Goal: Check status

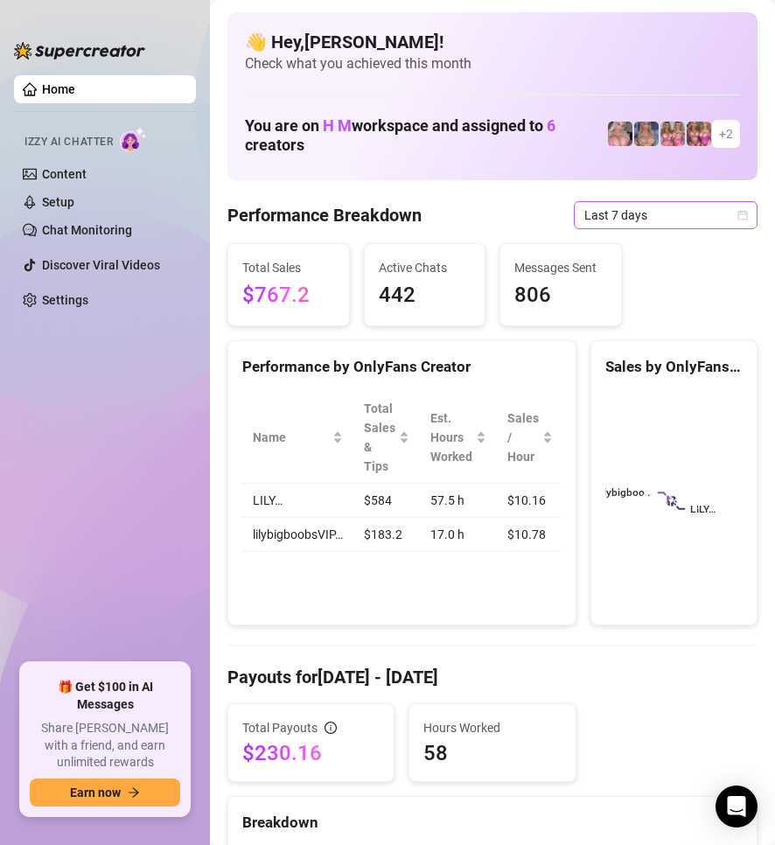
click at [737, 211] on icon "calendar" at bounding box center [742, 215] width 10 height 10
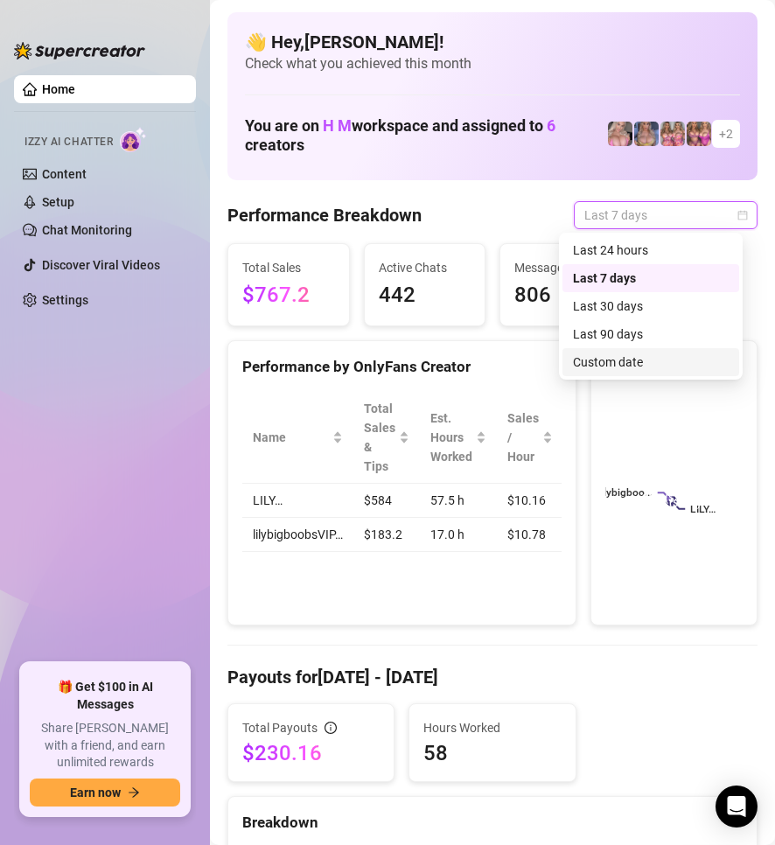
click at [621, 360] on div "Custom date" at bounding box center [651, 361] width 156 height 19
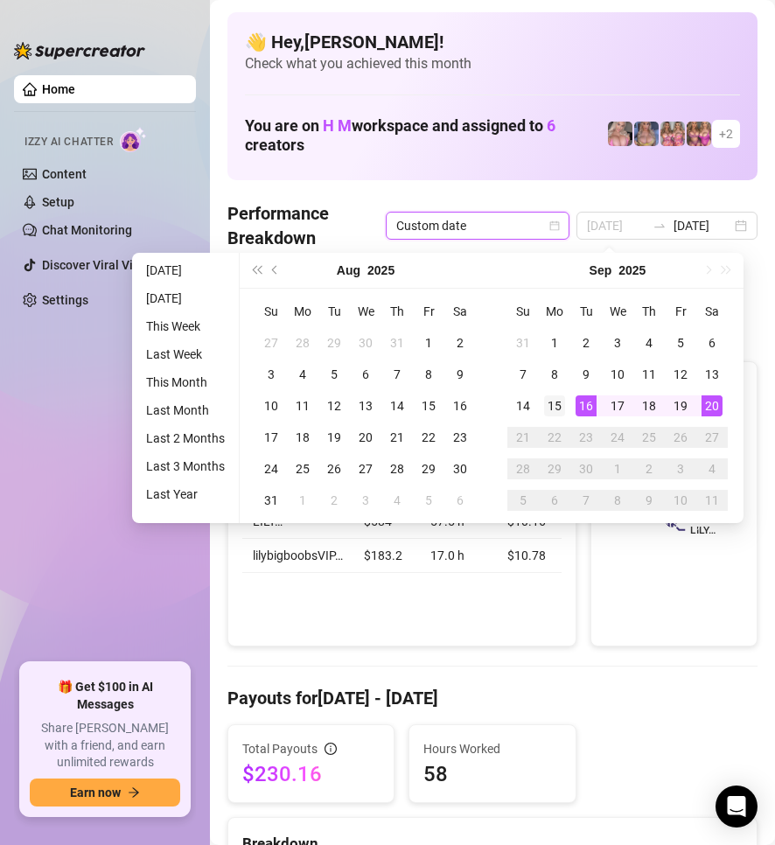
type input "[DATE]"
click at [561, 405] on div "15" at bounding box center [554, 405] width 21 height 21
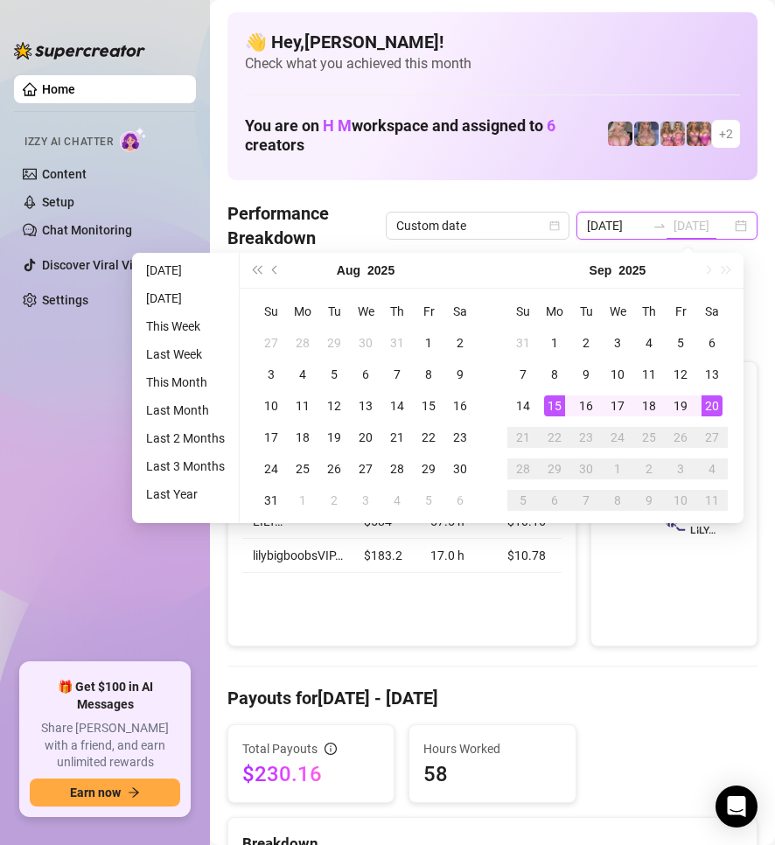
scroll to position [0, 11]
type input "[DATE]"
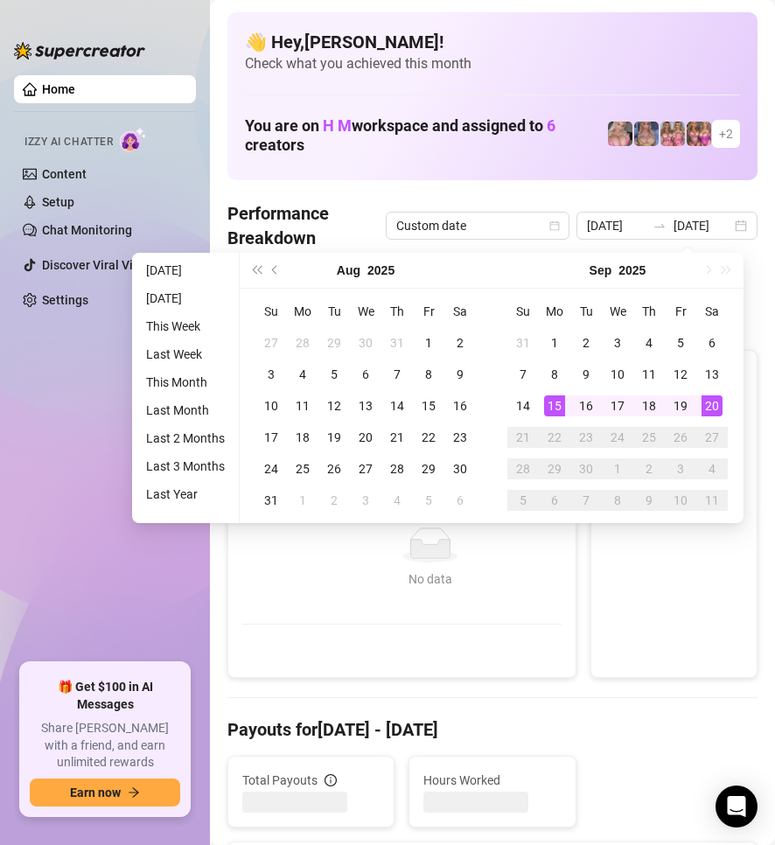
type input "[DATE]"
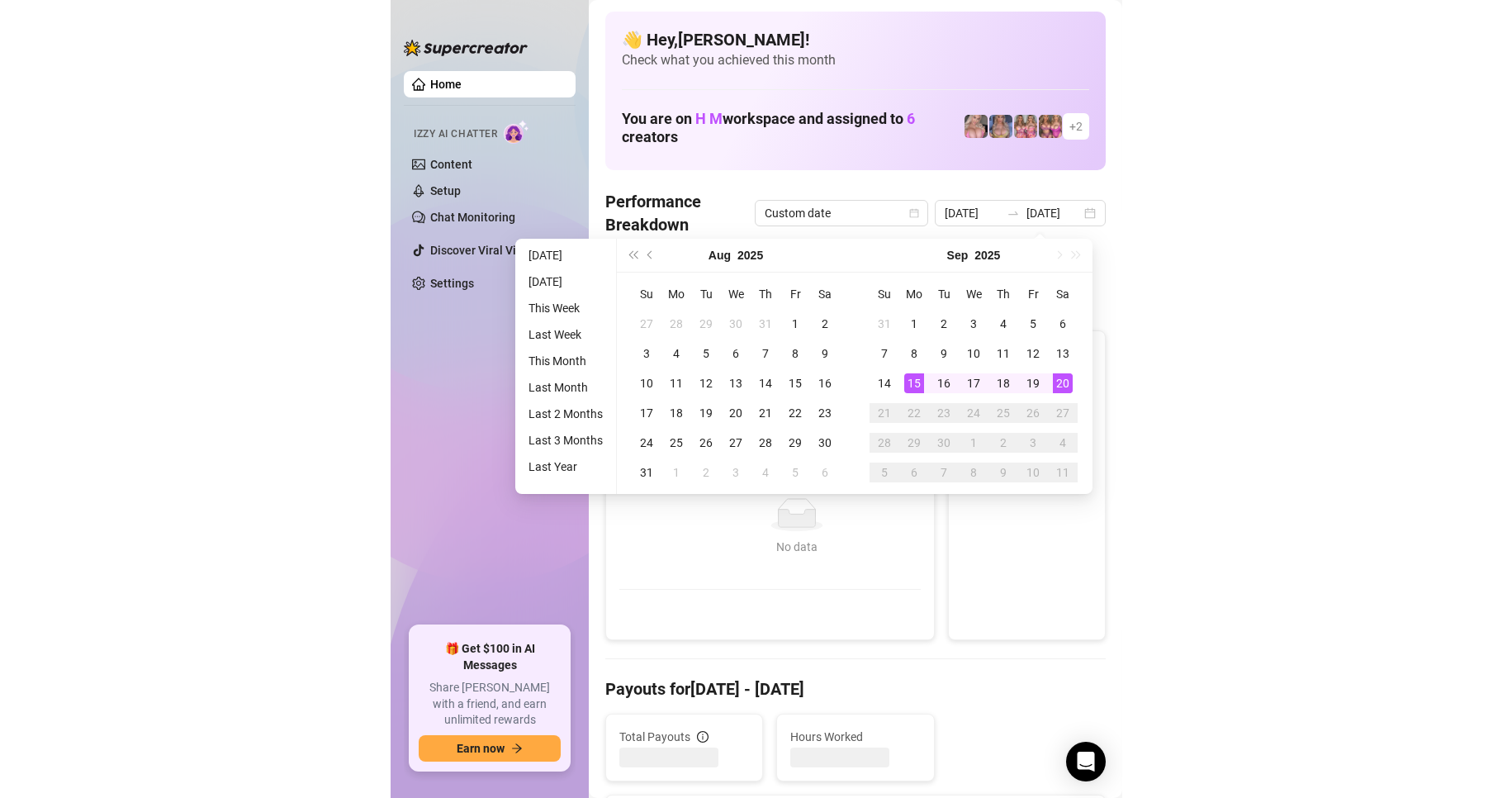
scroll to position [0, 0]
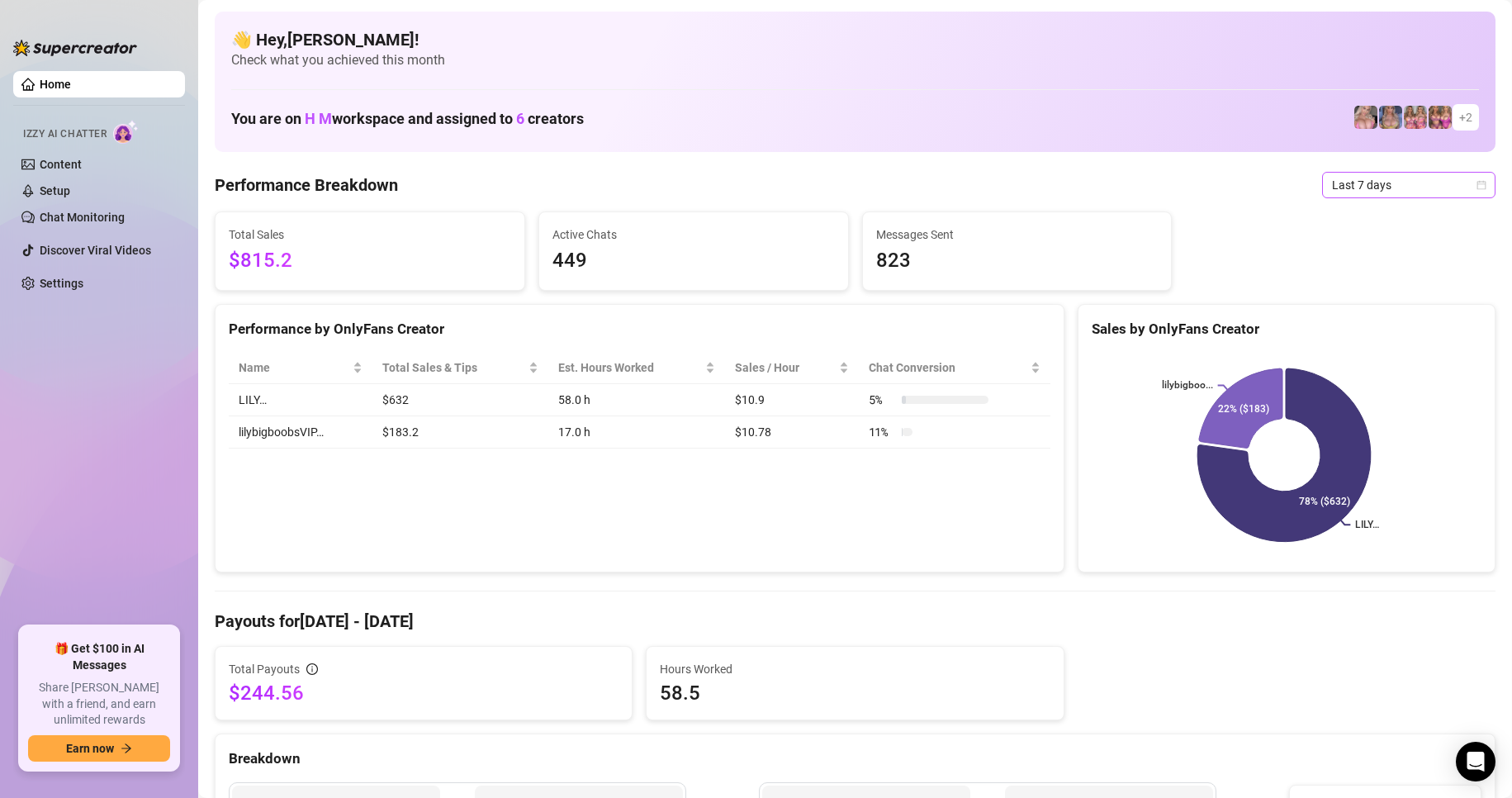
click at [1477, 183] on icon "calendar" at bounding box center [1482, 185] width 9 height 9
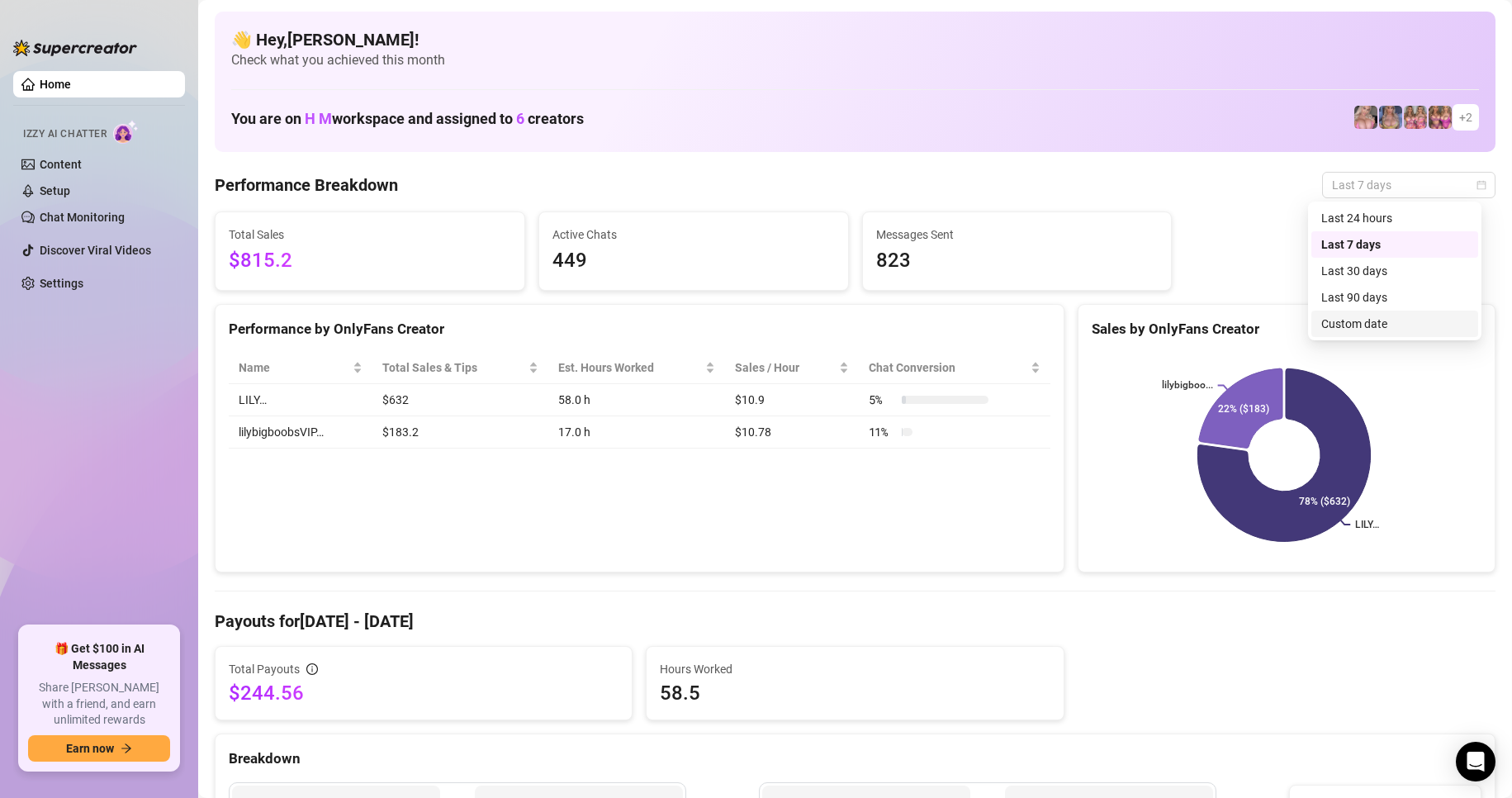
click at [1384, 319] on div "Custom date" at bounding box center [1395, 323] width 147 height 18
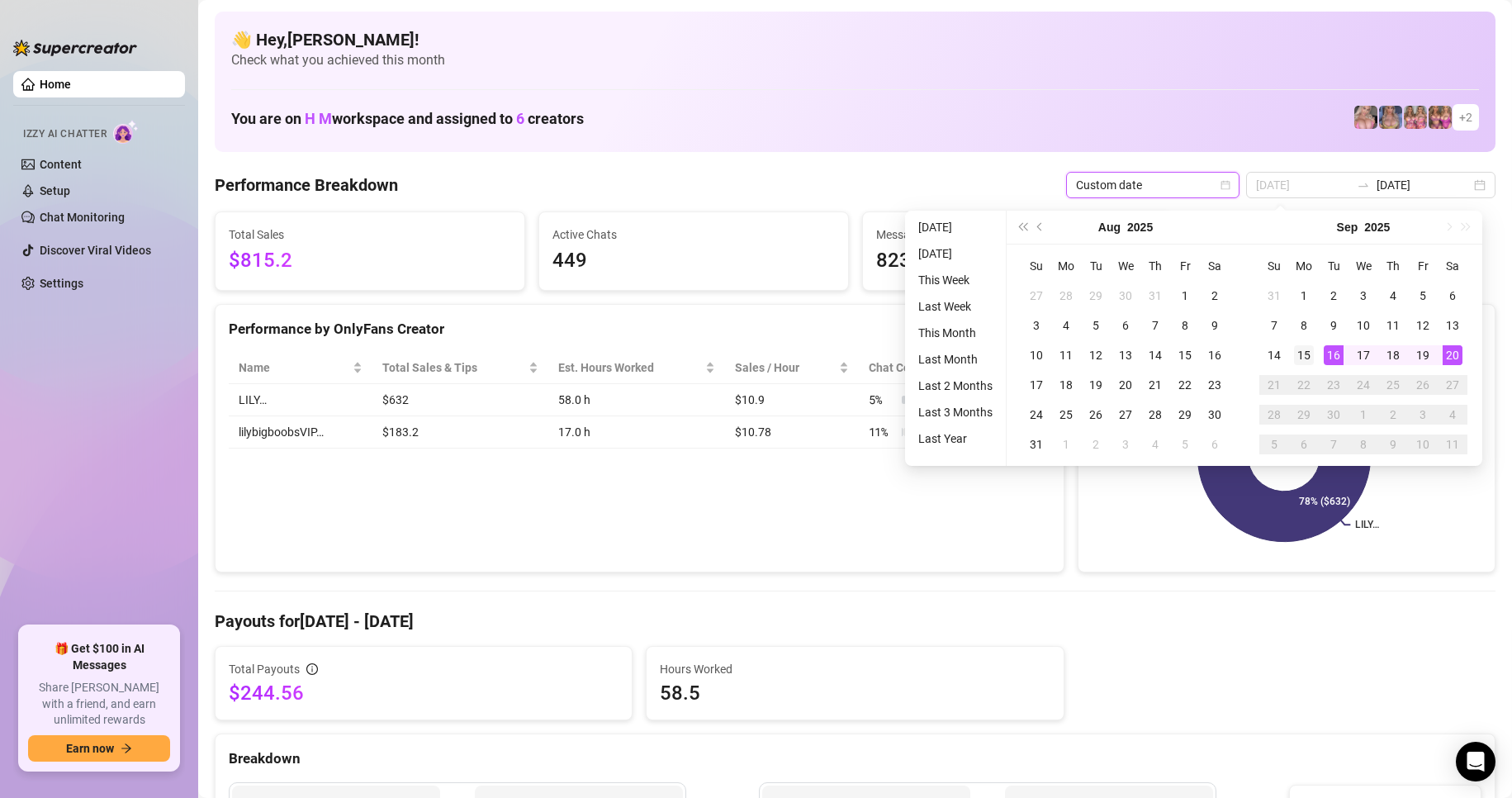
type input "[DATE]"
click at [1308, 349] on div "15" at bounding box center [1303, 355] width 20 height 20
type input "[DATE]"
click at [852, 175] on div "Performance Breakdown Custom date [DATE] [DATE]" at bounding box center [855, 185] width 1281 height 26
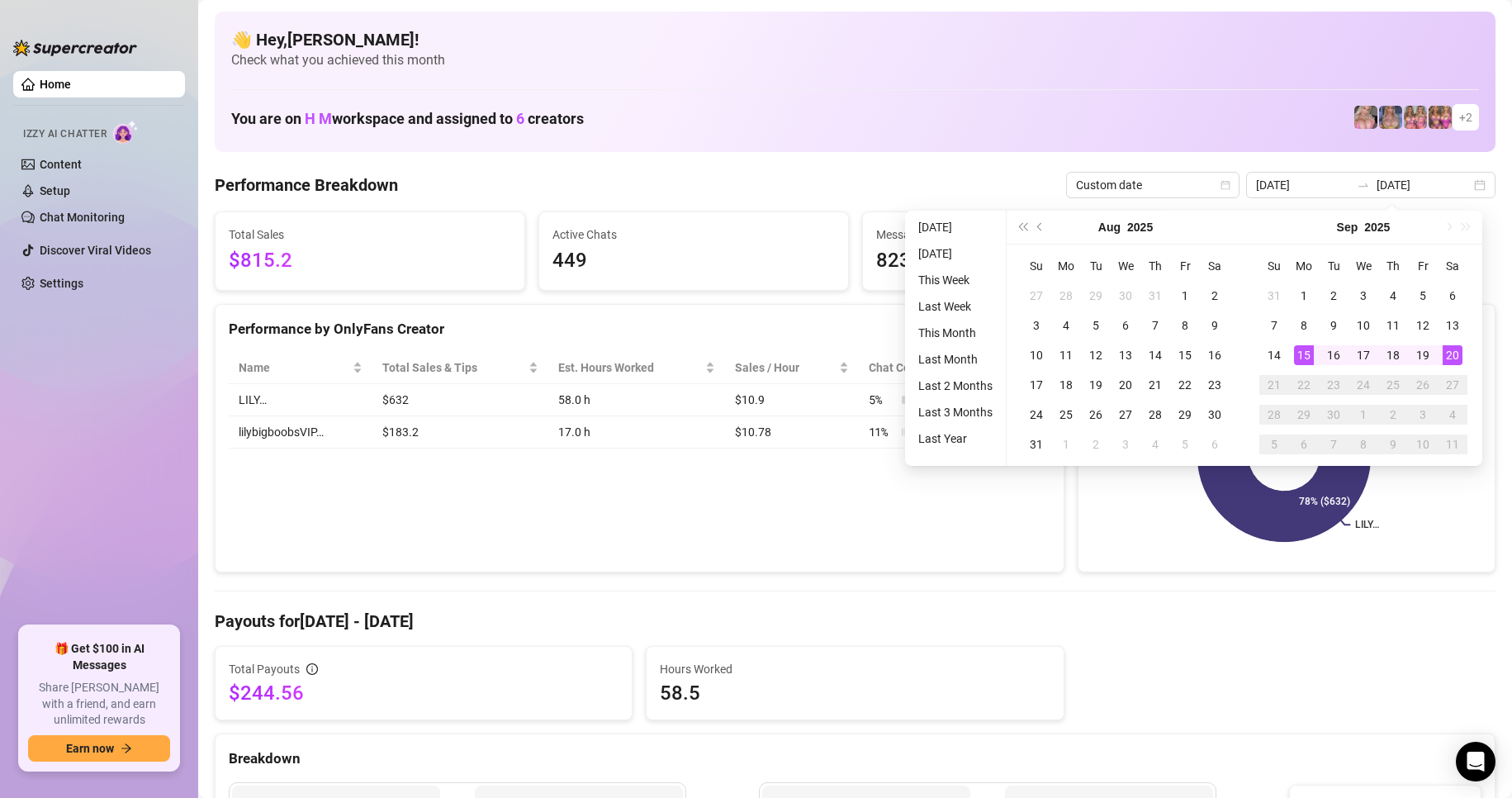
type input "[DATE]"
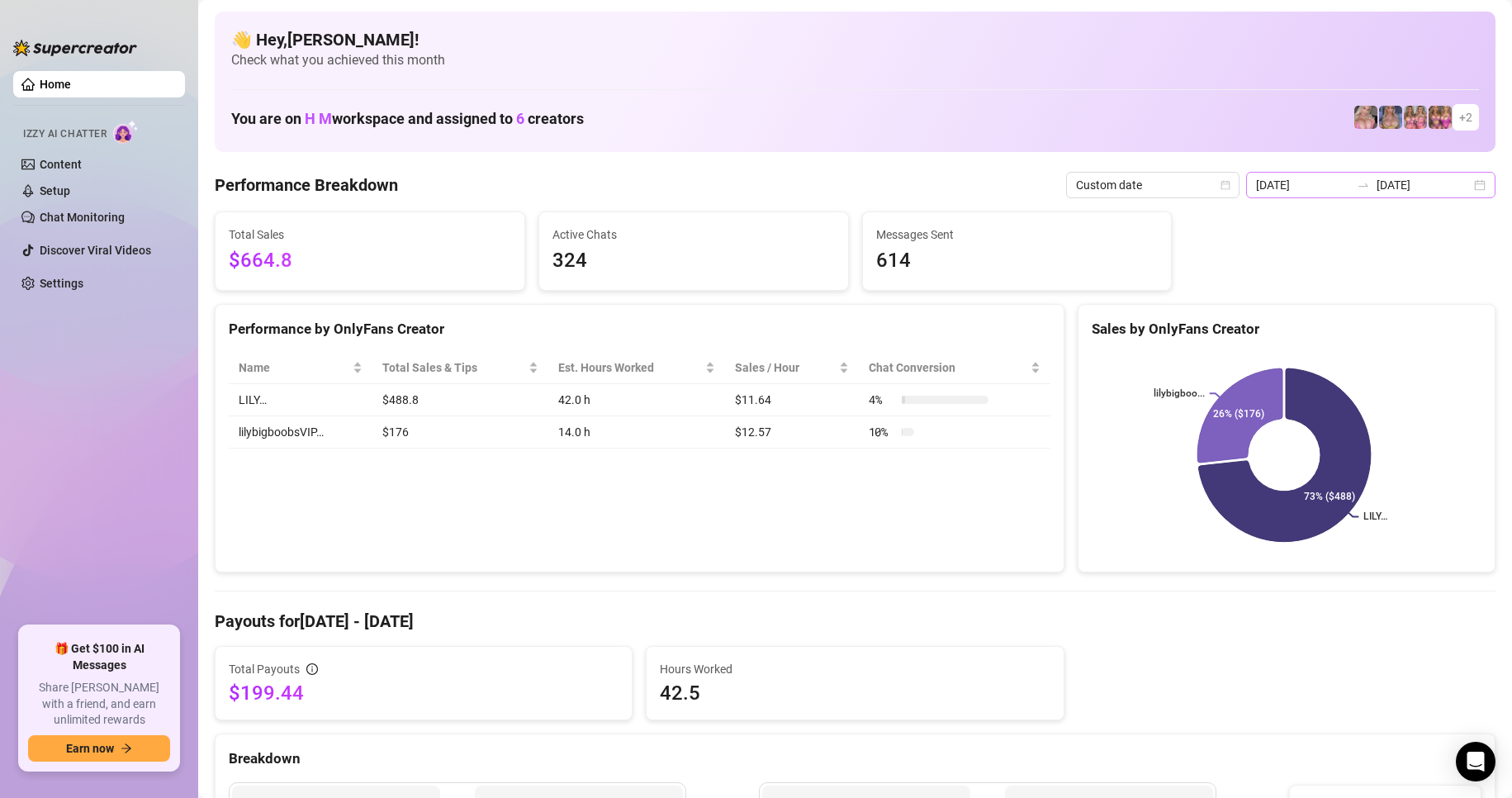
click at [1470, 178] on div "[DATE] [DATE]" at bounding box center [1371, 185] width 249 height 26
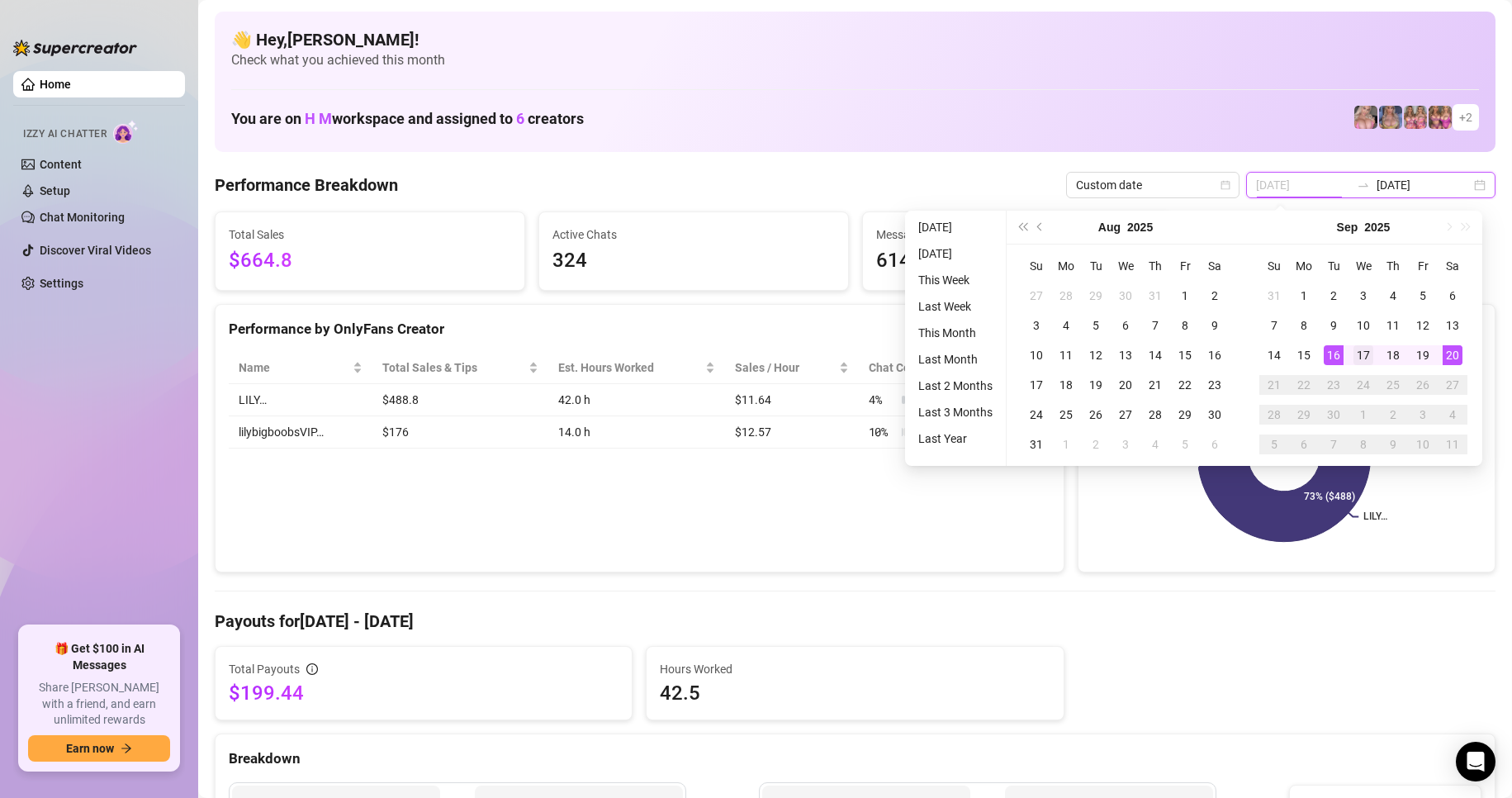
type input "[DATE]"
click at [1363, 350] on div "17" at bounding box center [1363, 355] width 20 height 20
click at [1363, 352] on div "17" at bounding box center [1363, 355] width 20 height 20
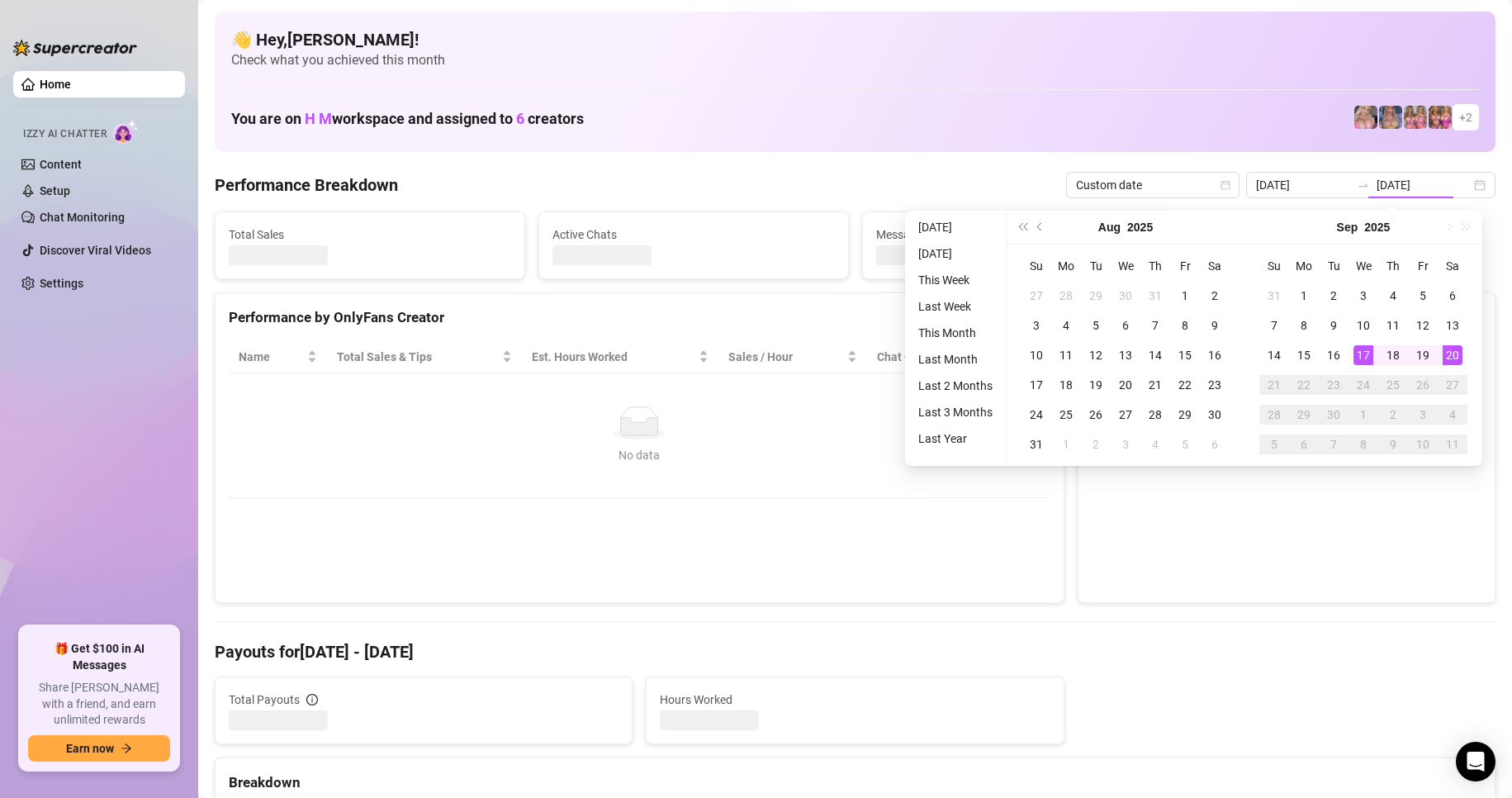
type input "[DATE]"
